Goal: Transaction & Acquisition: Purchase product/service

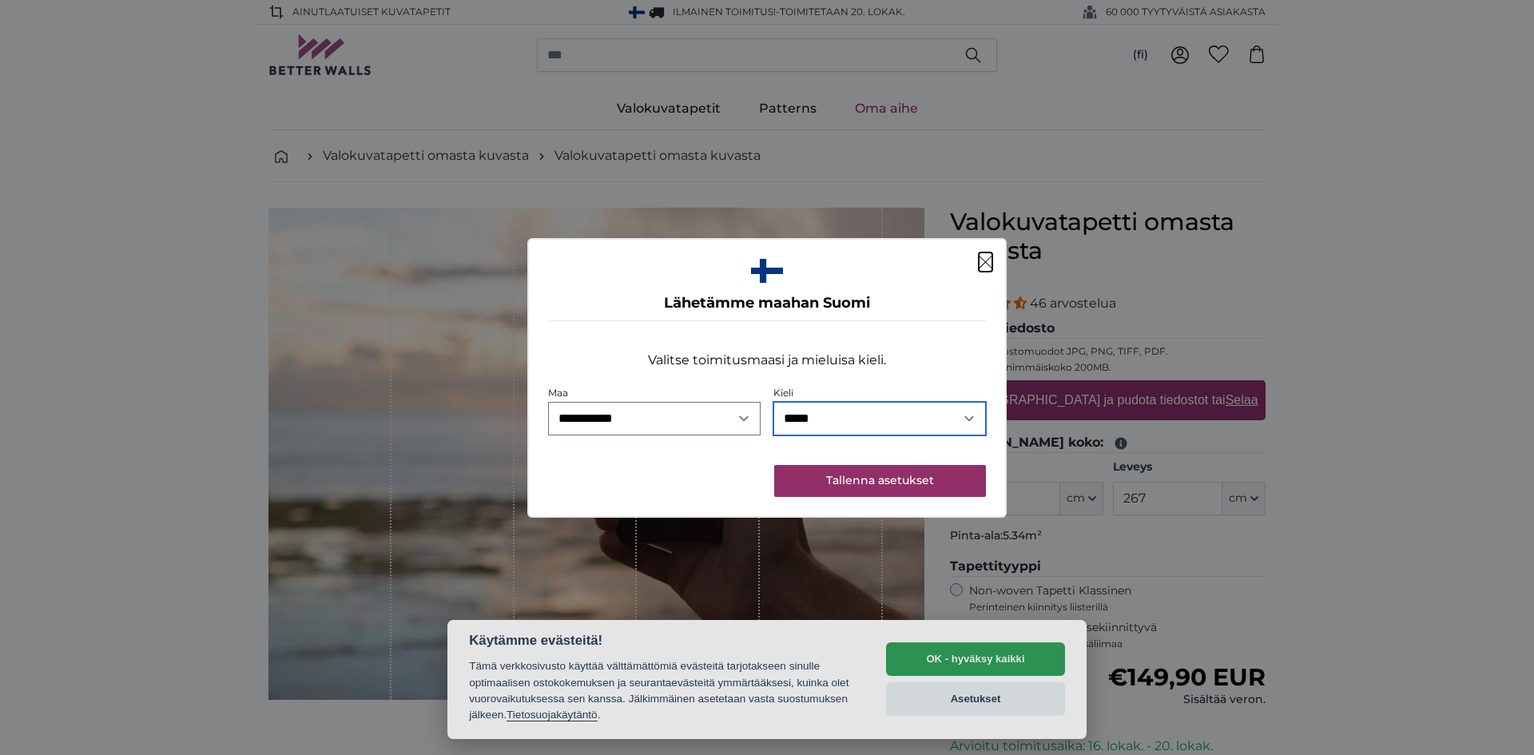
click at [971, 420] on select "***** *******" at bounding box center [879, 419] width 213 height 34
select select "**"
click at [773, 402] on select "***** *******" at bounding box center [879, 419] width 213 height 34
click at [916, 479] on button "Tallenna asetukset" at bounding box center [880, 481] width 212 height 32
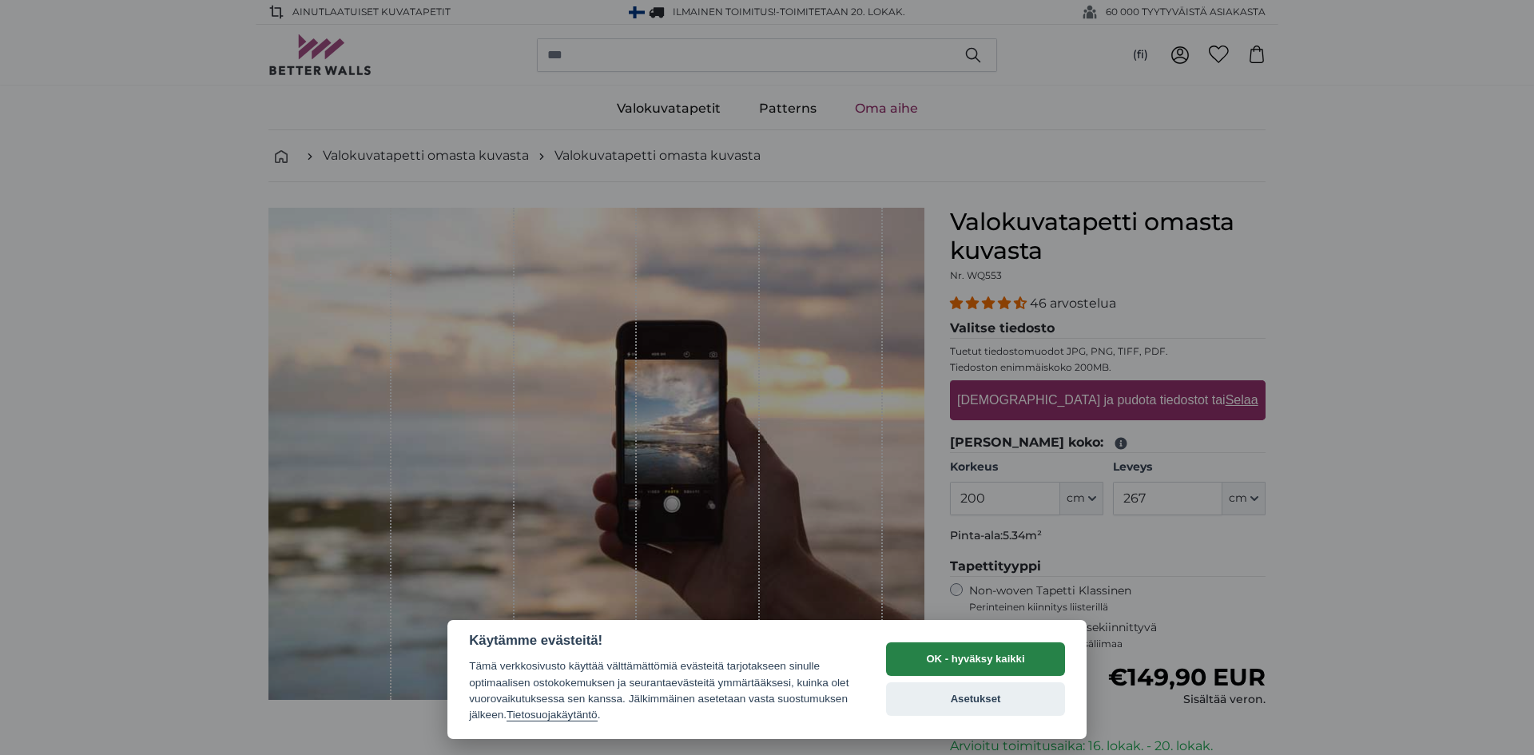
click at [960, 653] on button "OK - hyväksy kaikki" at bounding box center [975, 659] width 179 height 34
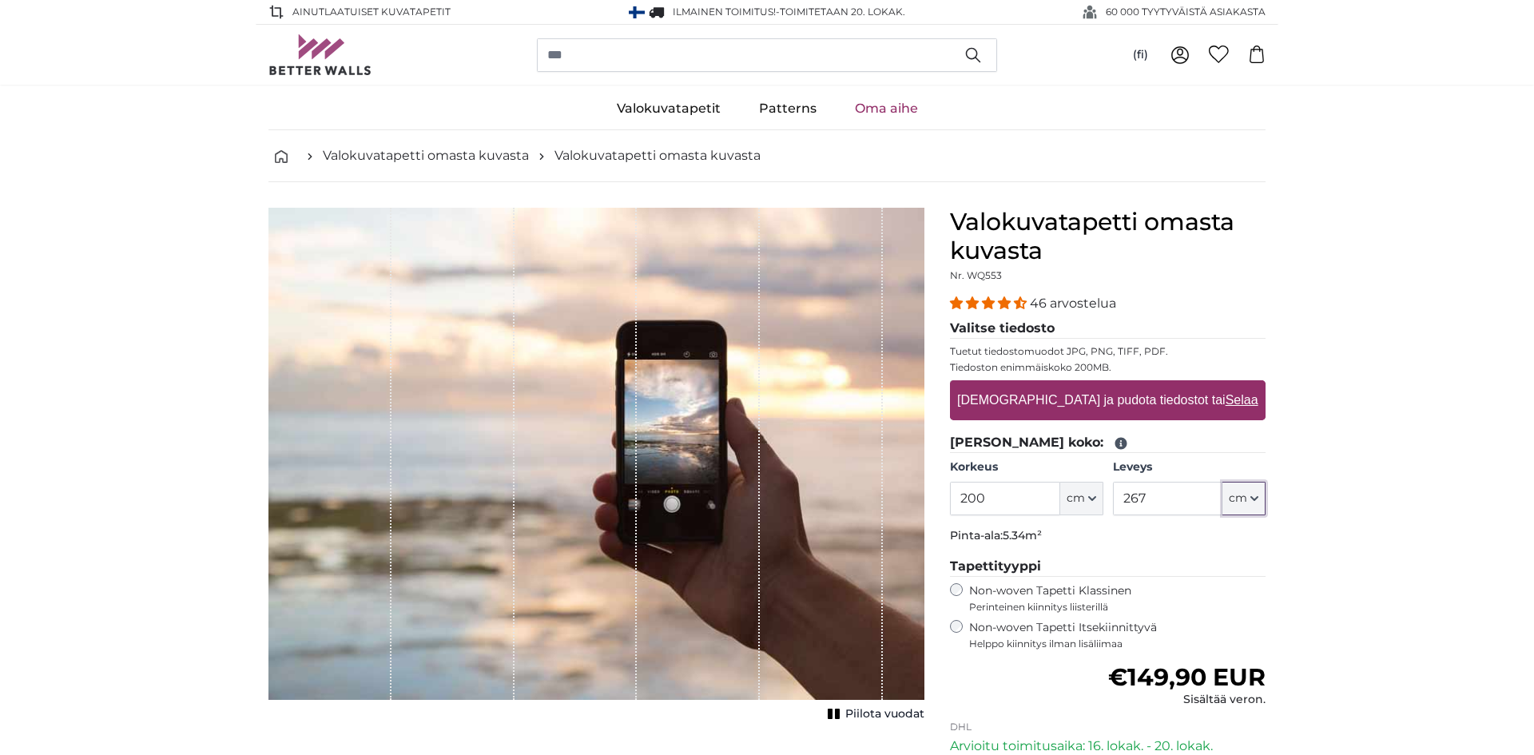
click at [1241, 503] on span "cm" at bounding box center [1238, 499] width 18 height 16
click at [1164, 497] on input "267" at bounding box center [1167, 499] width 109 height 34
type input "170"
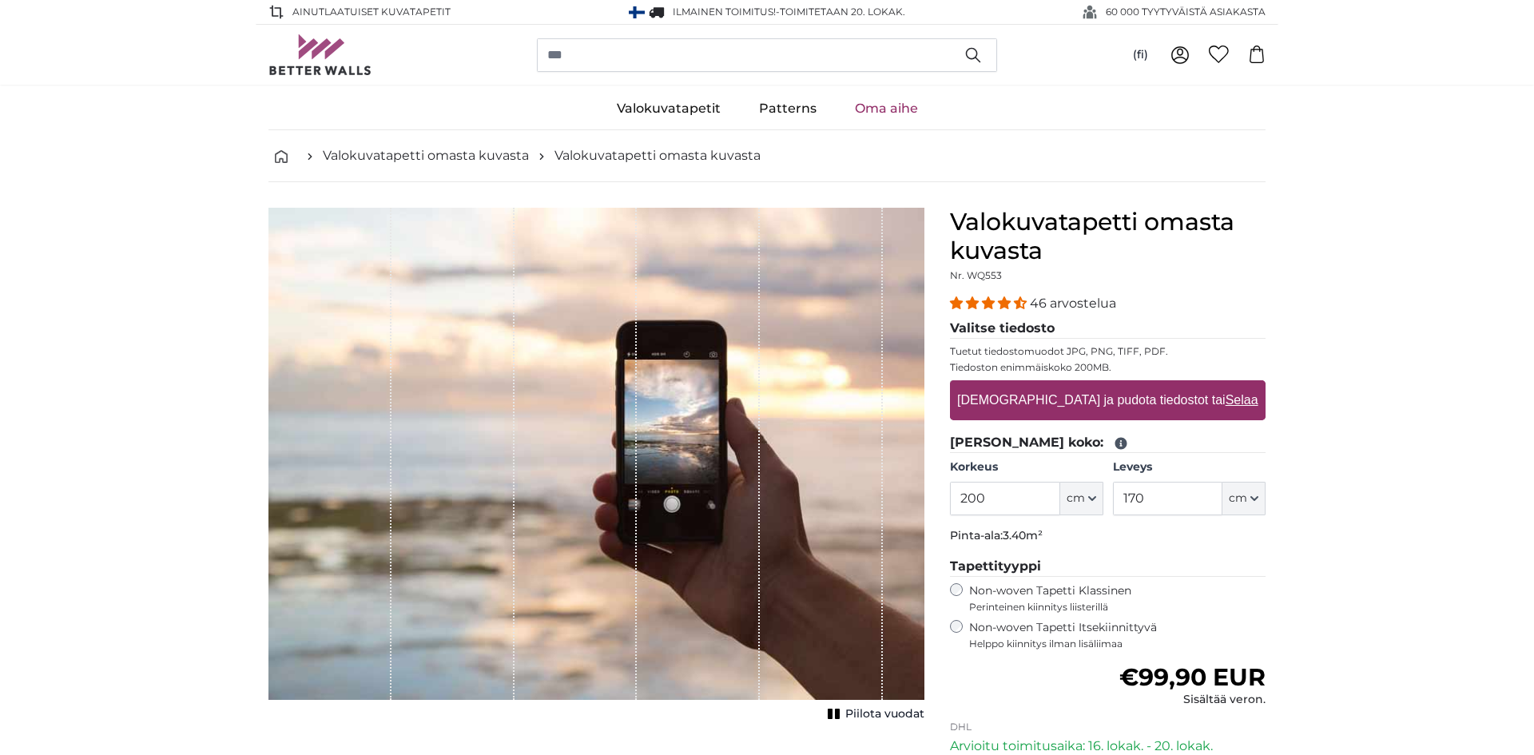
click at [1076, 400] on label "[DEMOGRAPHIC_DATA] ja pudota tiedostot tai Selaa" at bounding box center [1107, 400] width 313 height 32
click at [1076, 385] on input "[DEMOGRAPHIC_DATA] ja pudota tiedostot tai Selaa" at bounding box center [1108, 382] width 316 height 5
type input "**********"
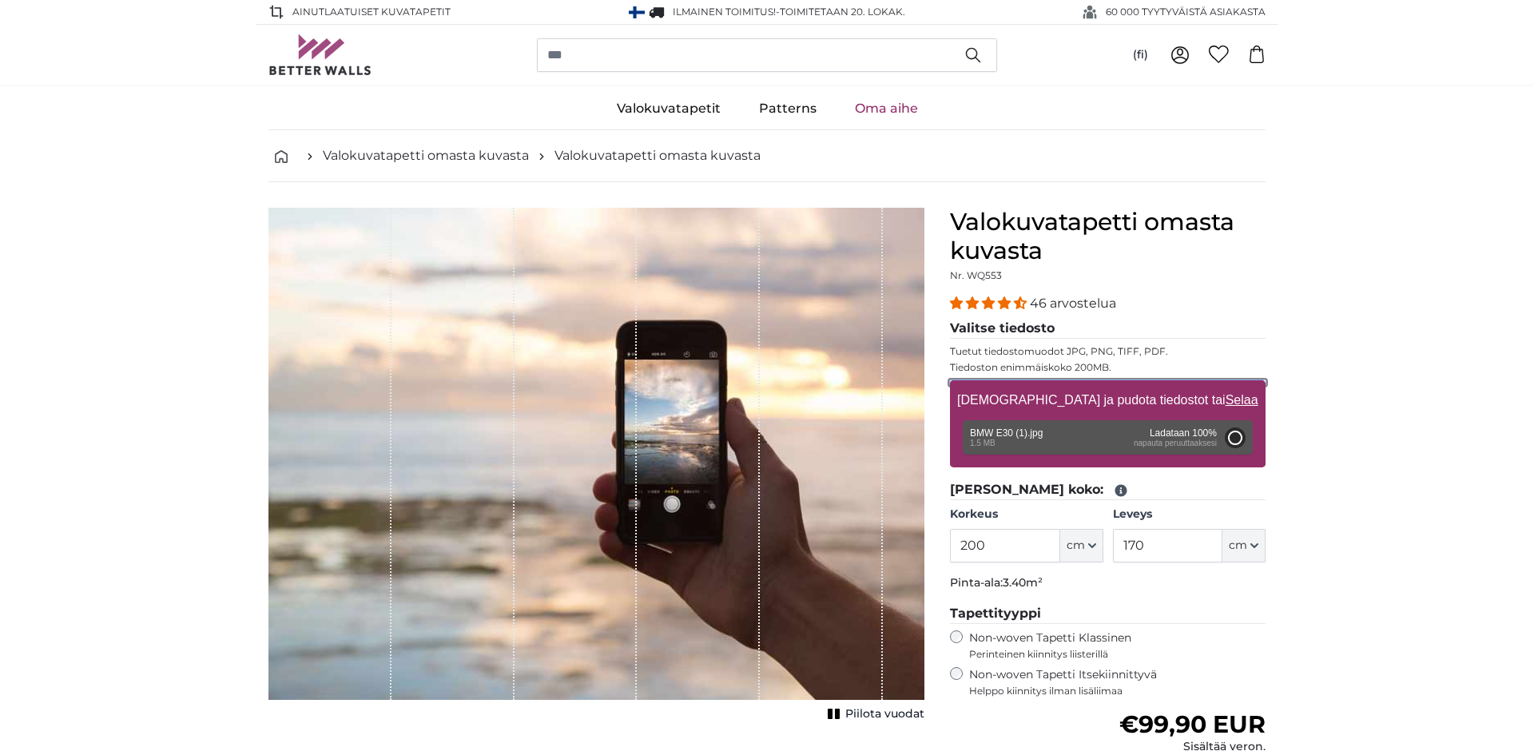
type input "142"
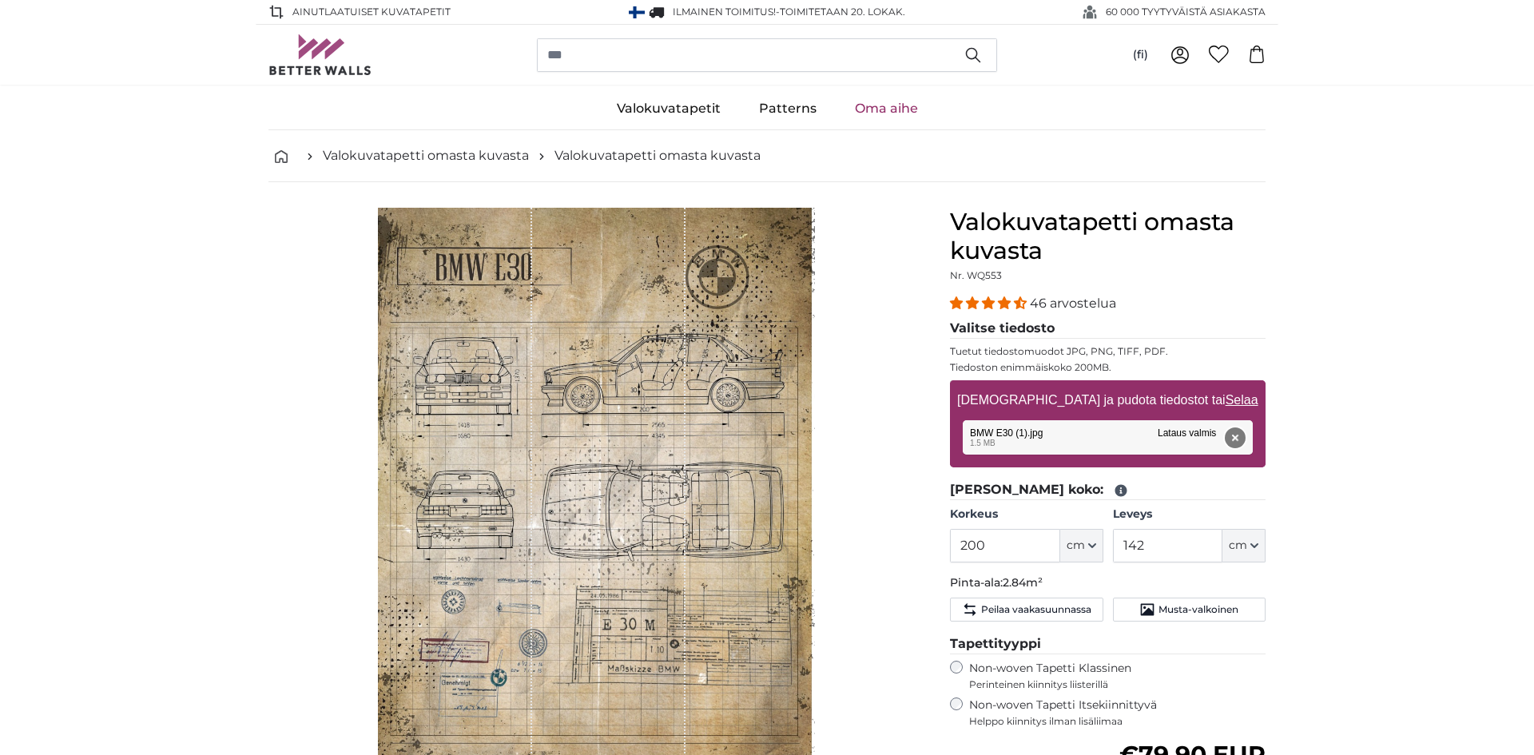
click at [1231, 442] on button "Poista" at bounding box center [1235, 437] width 21 height 21
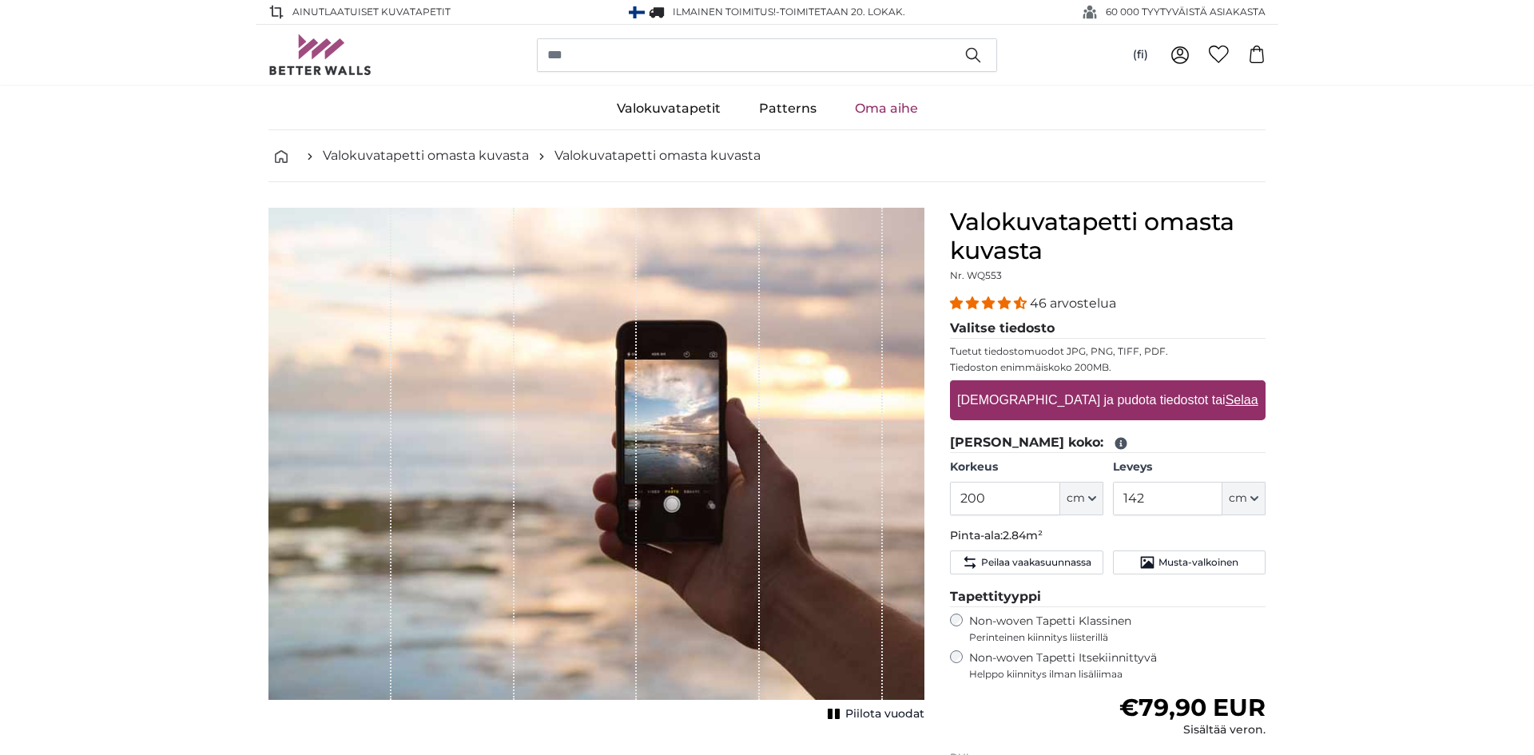
click at [1050, 399] on label "[DEMOGRAPHIC_DATA] ja pudota tiedostot tai Selaa" at bounding box center [1107, 400] width 313 height 32
click at [1050, 385] on input "[DEMOGRAPHIC_DATA] ja pudota tiedostot tai Selaa" at bounding box center [1108, 382] width 316 height 5
type input "**********"
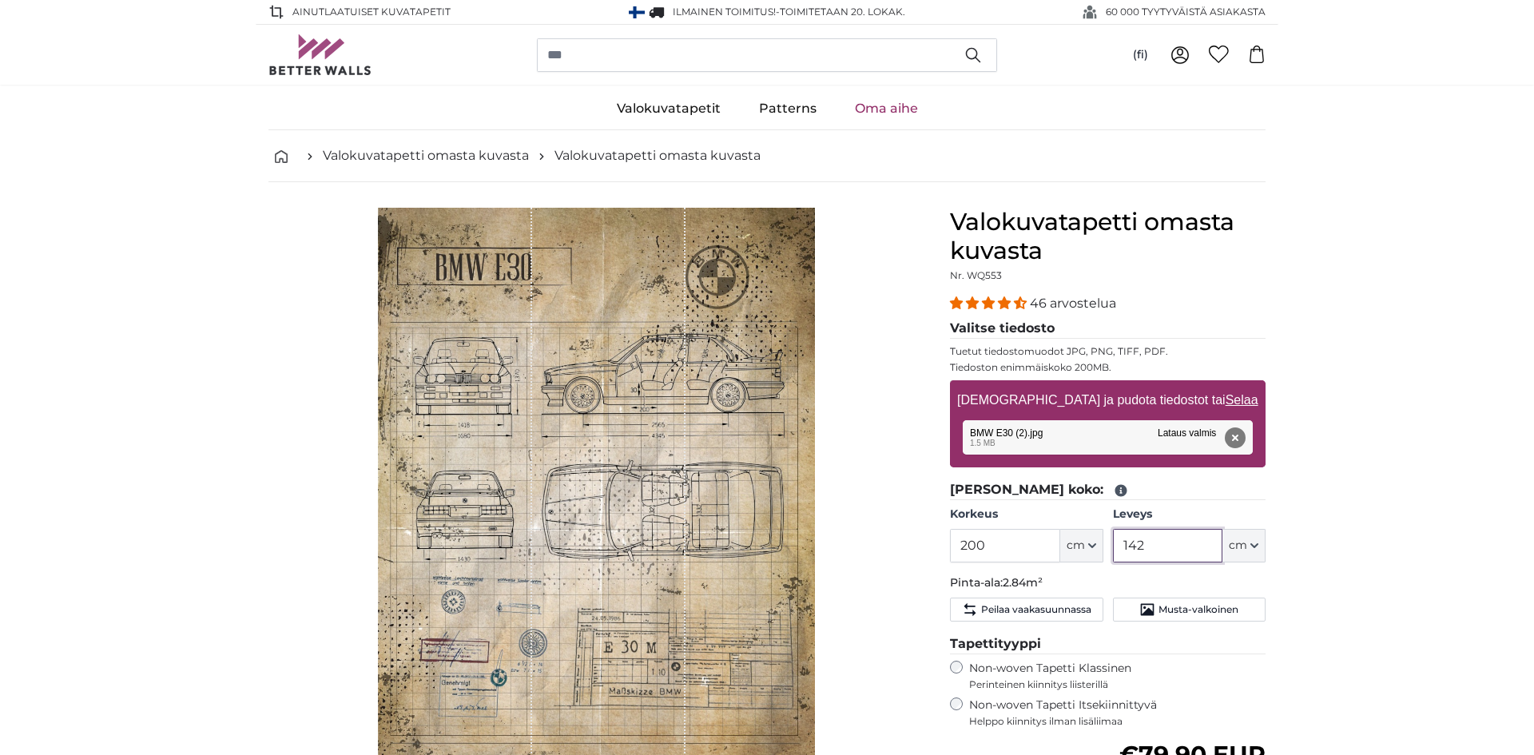
click at [1145, 545] on input "142" at bounding box center [1167, 546] width 109 height 34
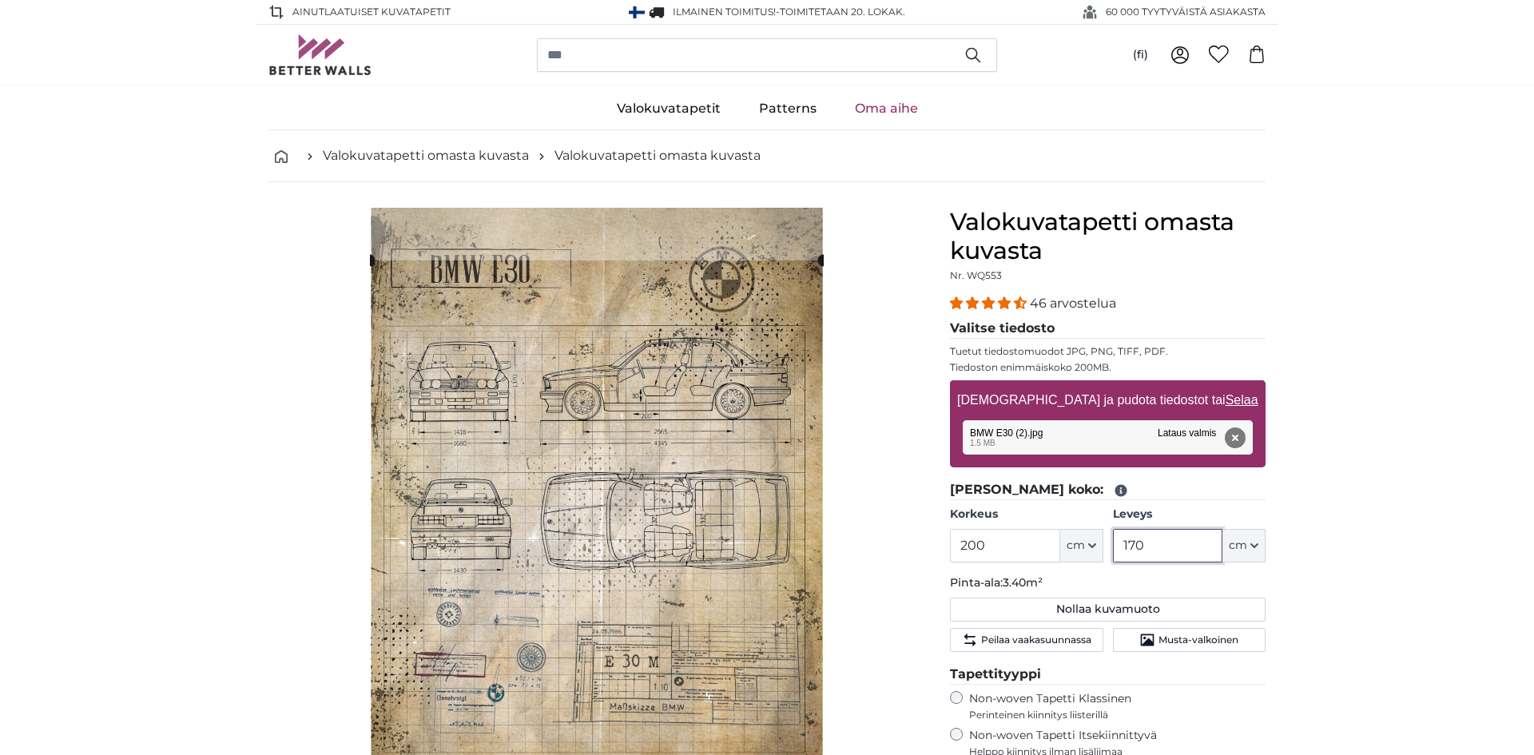
type input "170"
click at [988, 548] on input "200" at bounding box center [1004, 546] width 109 height 34
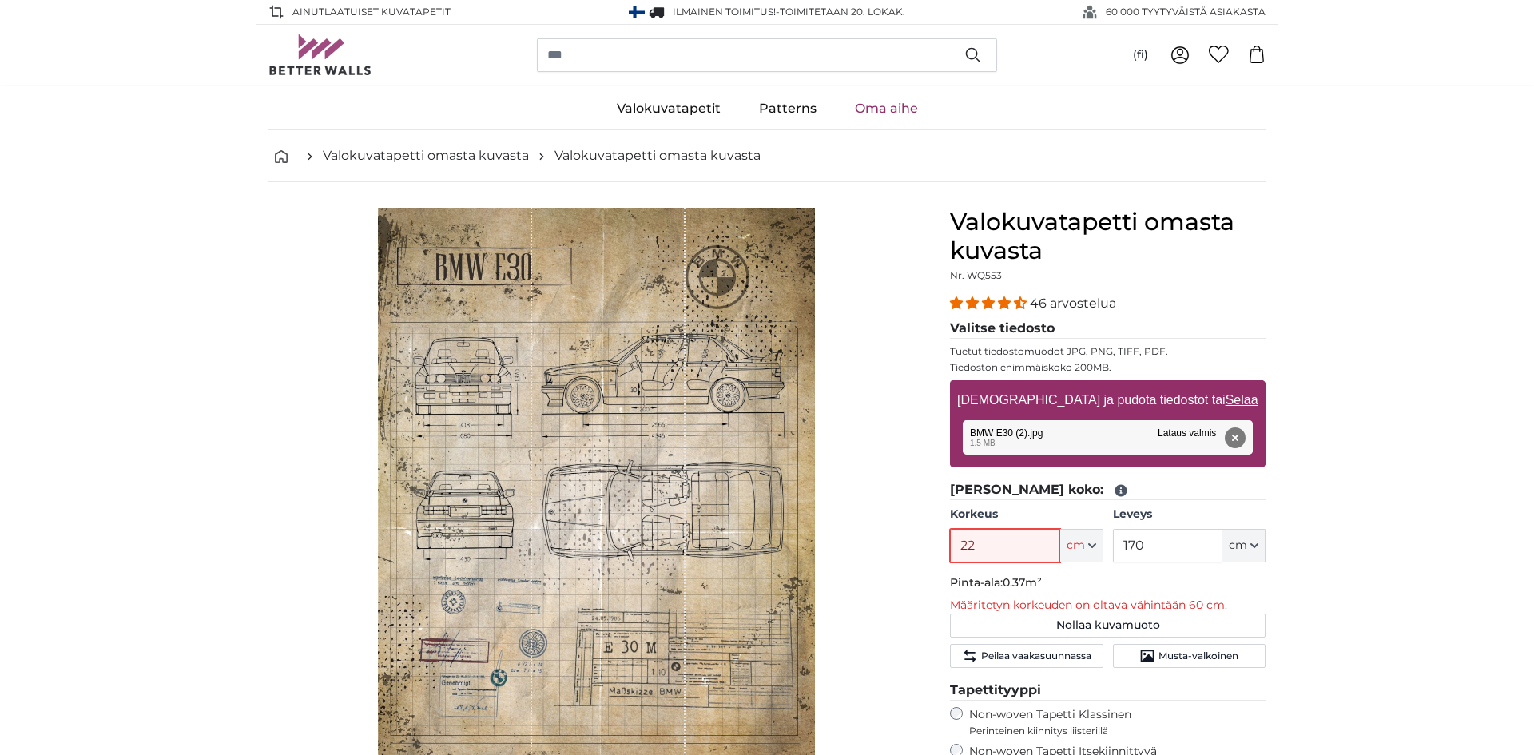
type input "220"
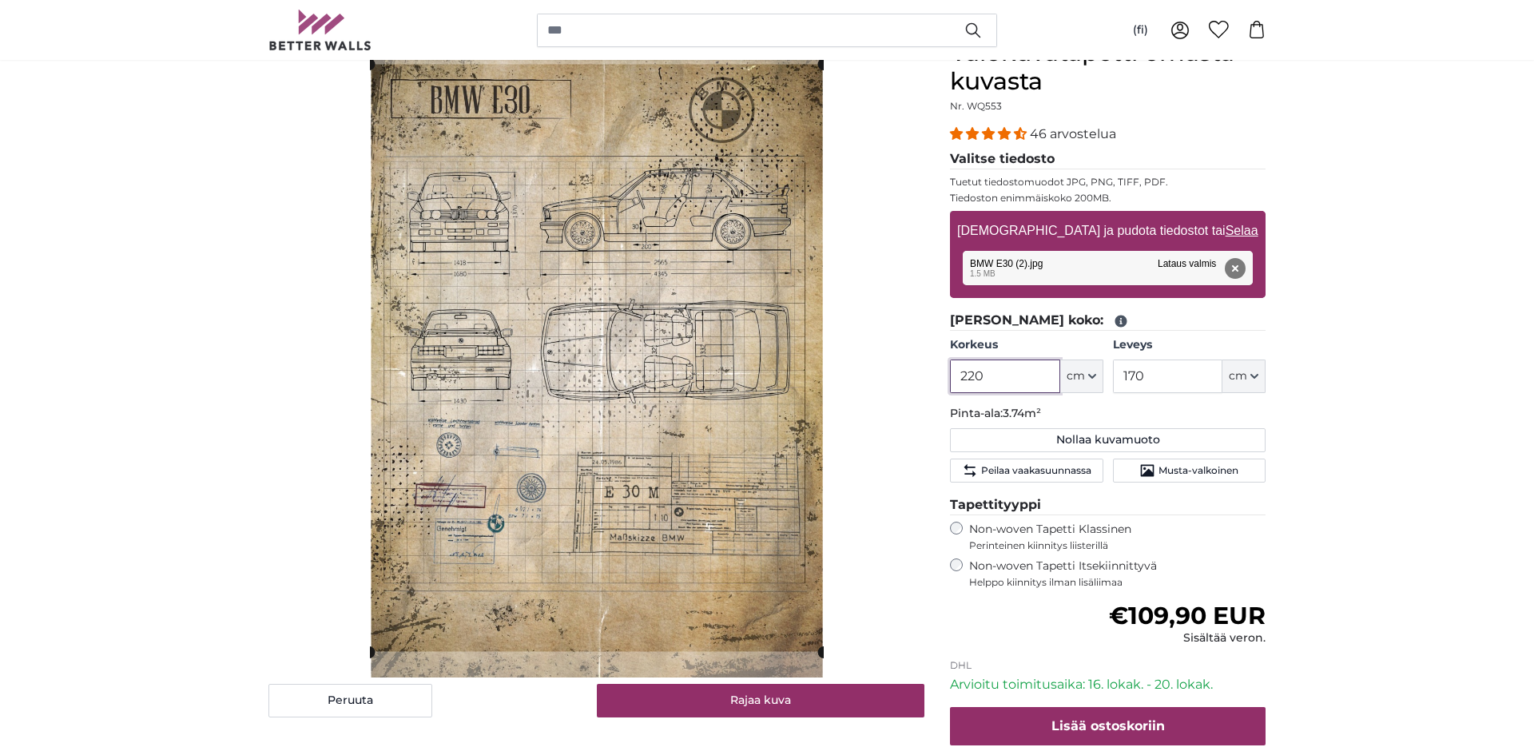
scroll to position [150, 0]
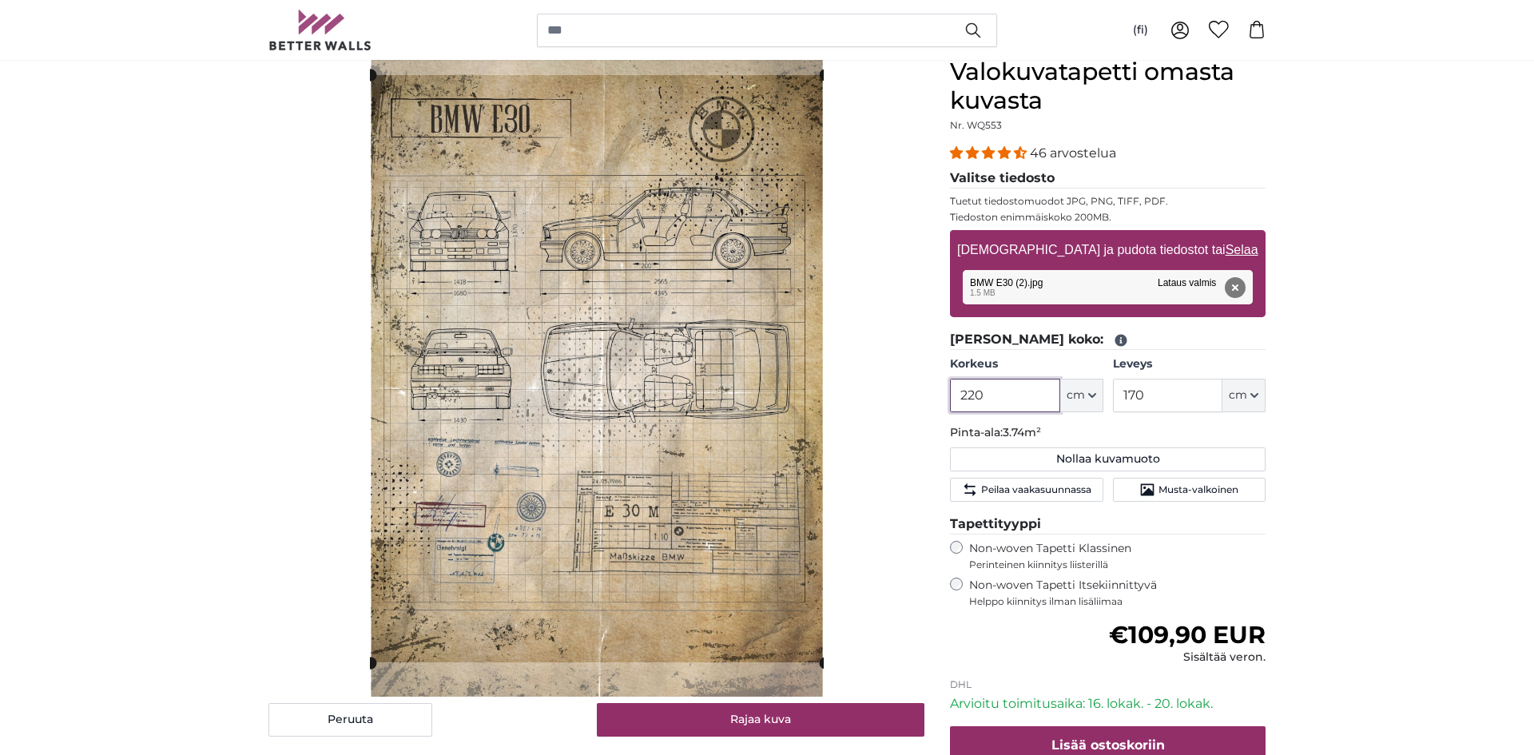
click at [726, 260] on cropper-handle at bounding box center [598, 368] width 454 height 587
type input "220"
click at [895, 392] on div "[PERSON_NAME] kuva" at bounding box center [596, 397] width 656 height 679
click at [861, 450] on div "[PERSON_NAME] kuva" at bounding box center [596, 397] width 656 height 679
click at [722, 473] on cropper-handle at bounding box center [598, 368] width 454 height 587
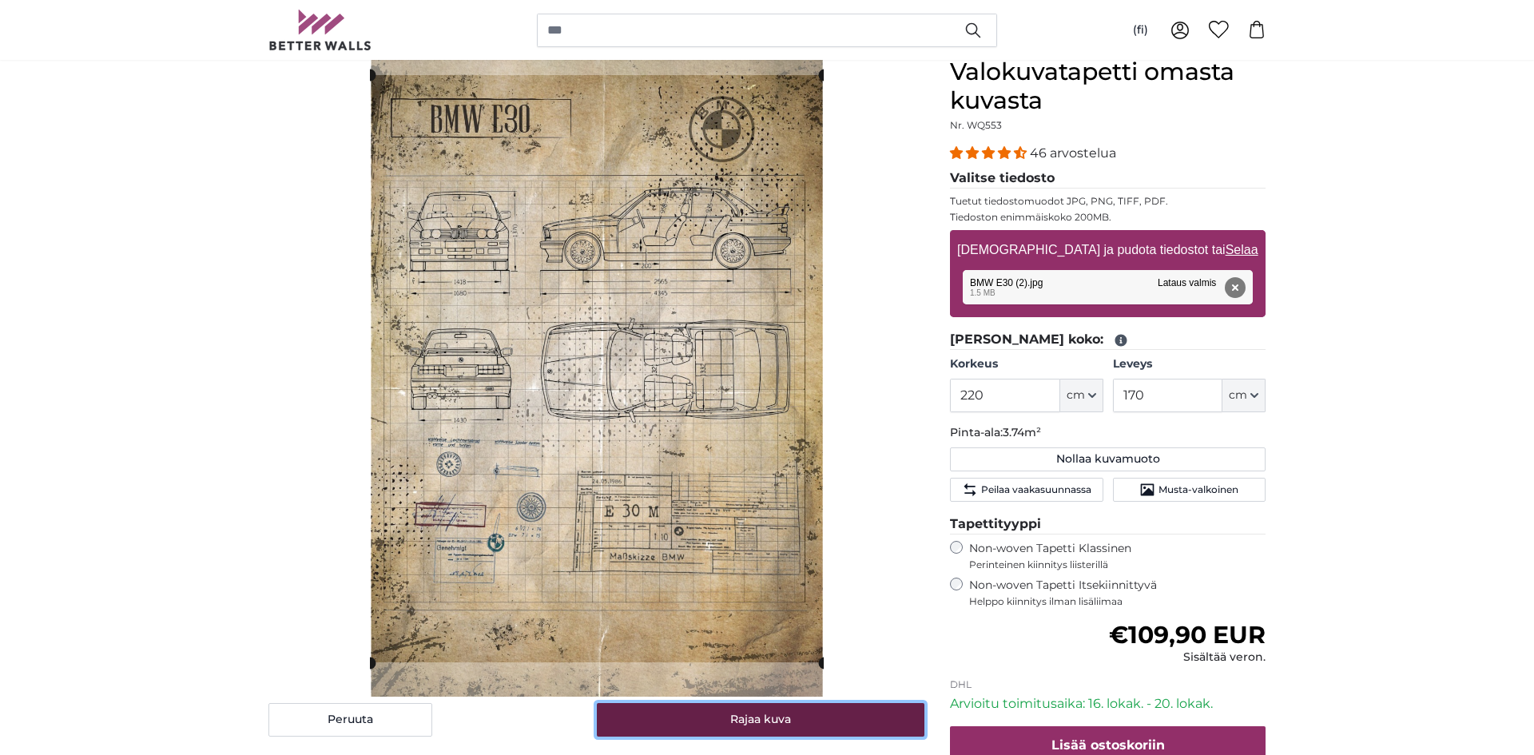
click at [878, 708] on button "Rajaa kuva" at bounding box center [761, 720] width 328 height 34
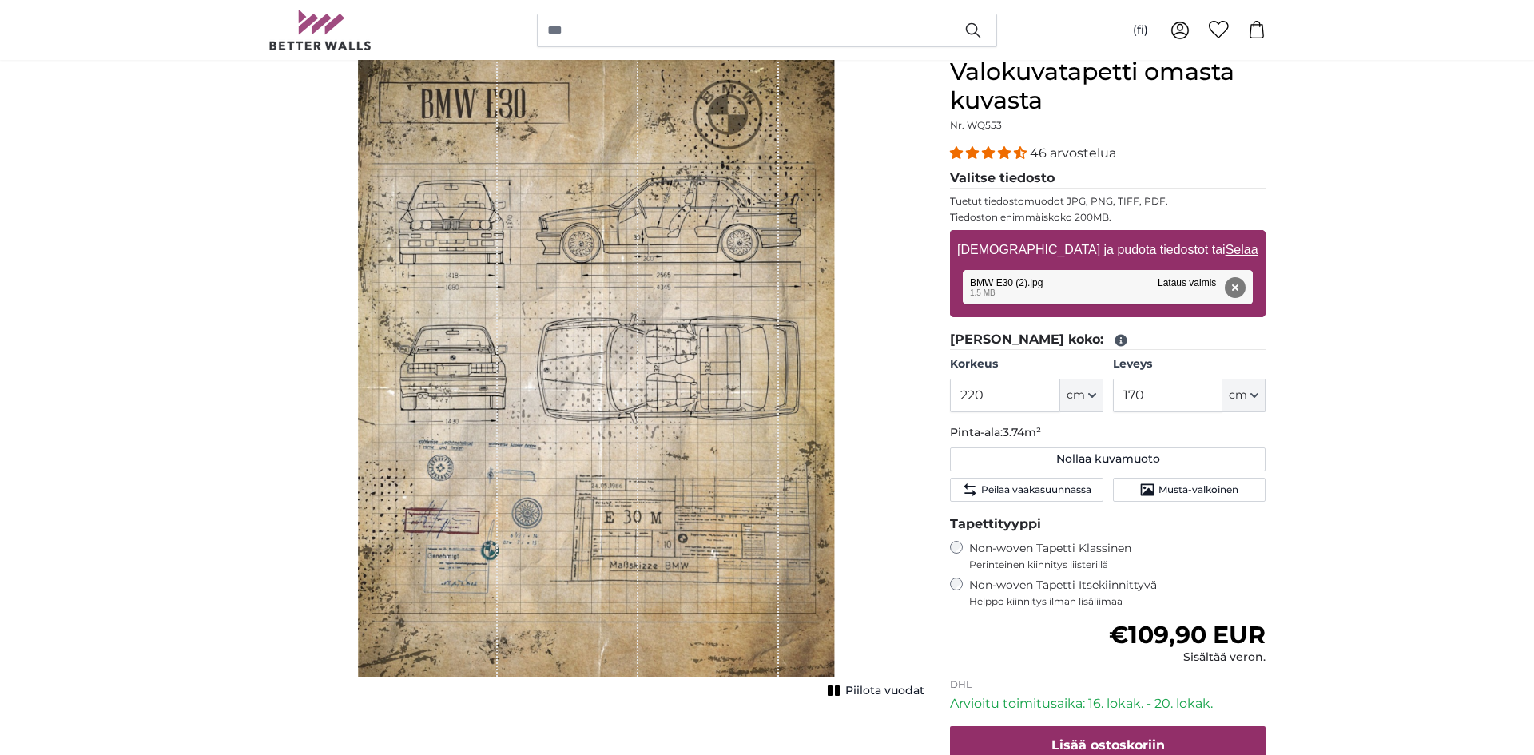
click at [878, 708] on div "[PERSON_NAME] kuva Piilota vuodat" at bounding box center [597, 470] width 682 height 825
